Goal: Task Accomplishment & Management: Manage account settings

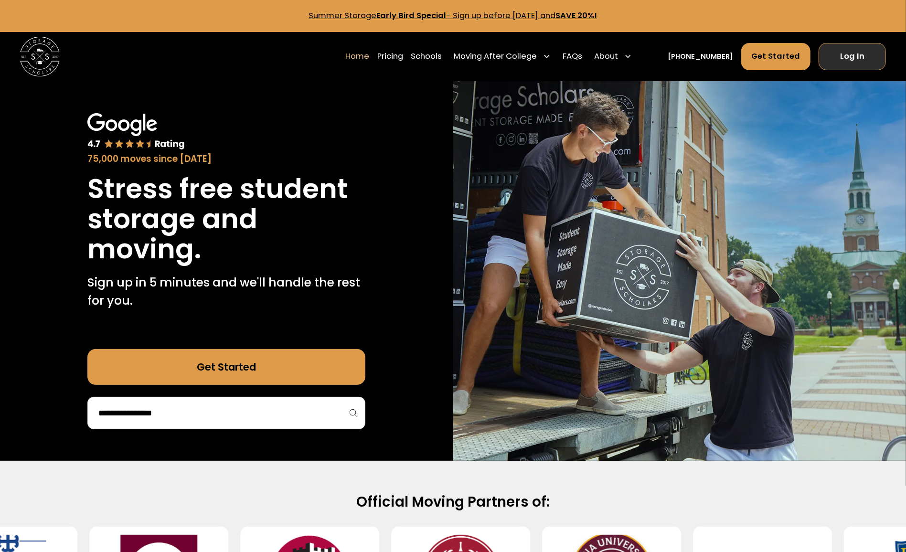
click at [839, 55] on link "Log In" at bounding box center [852, 56] width 67 height 27
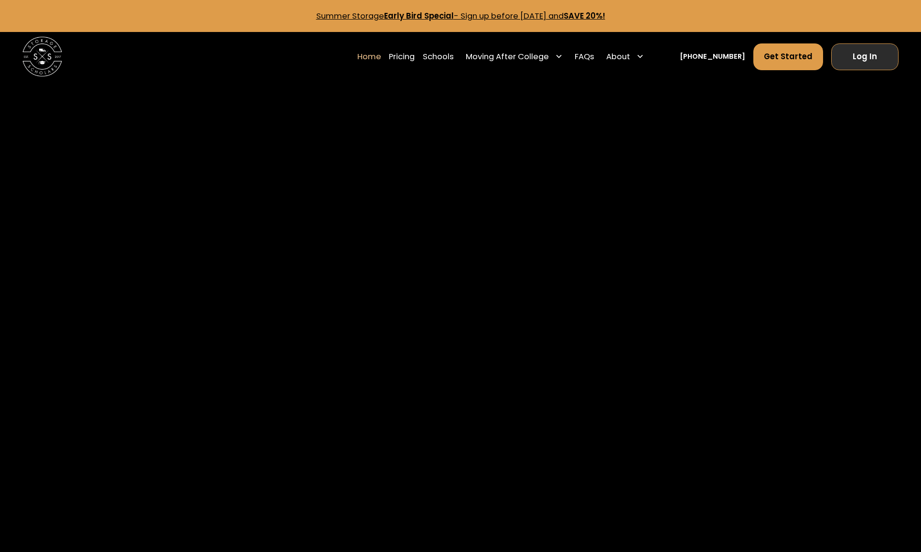
click at [840, 48] on link "Log In" at bounding box center [865, 56] width 68 height 27
click at [841, 49] on link "Log In" at bounding box center [865, 56] width 68 height 27
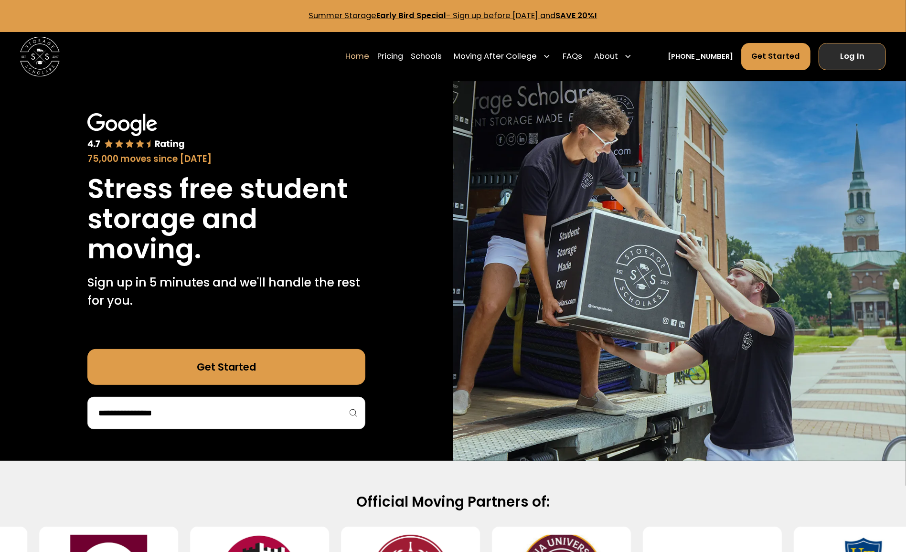
click at [453, 47] on link "Log In" at bounding box center [852, 56] width 67 height 27
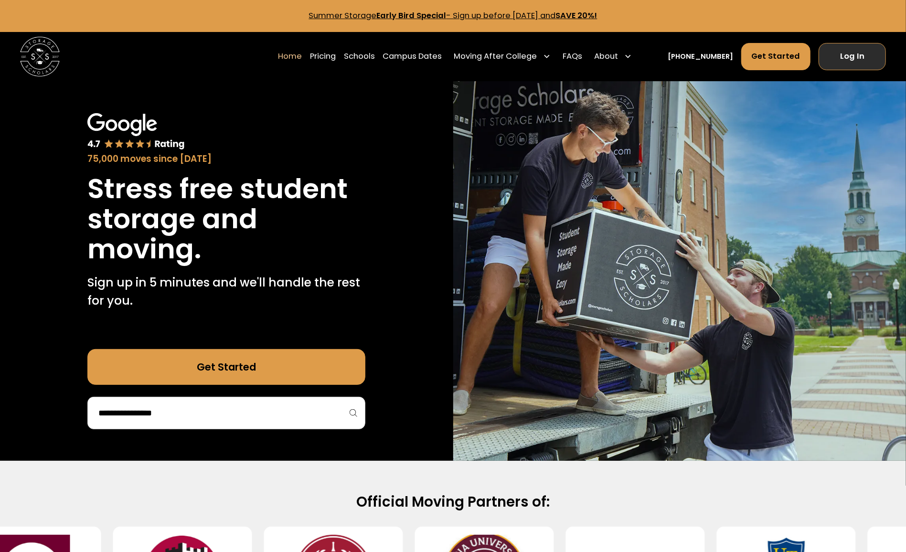
click at [453, 55] on link "Log In" at bounding box center [852, 56] width 67 height 27
